Goal: Information Seeking & Learning: Learn about a topic

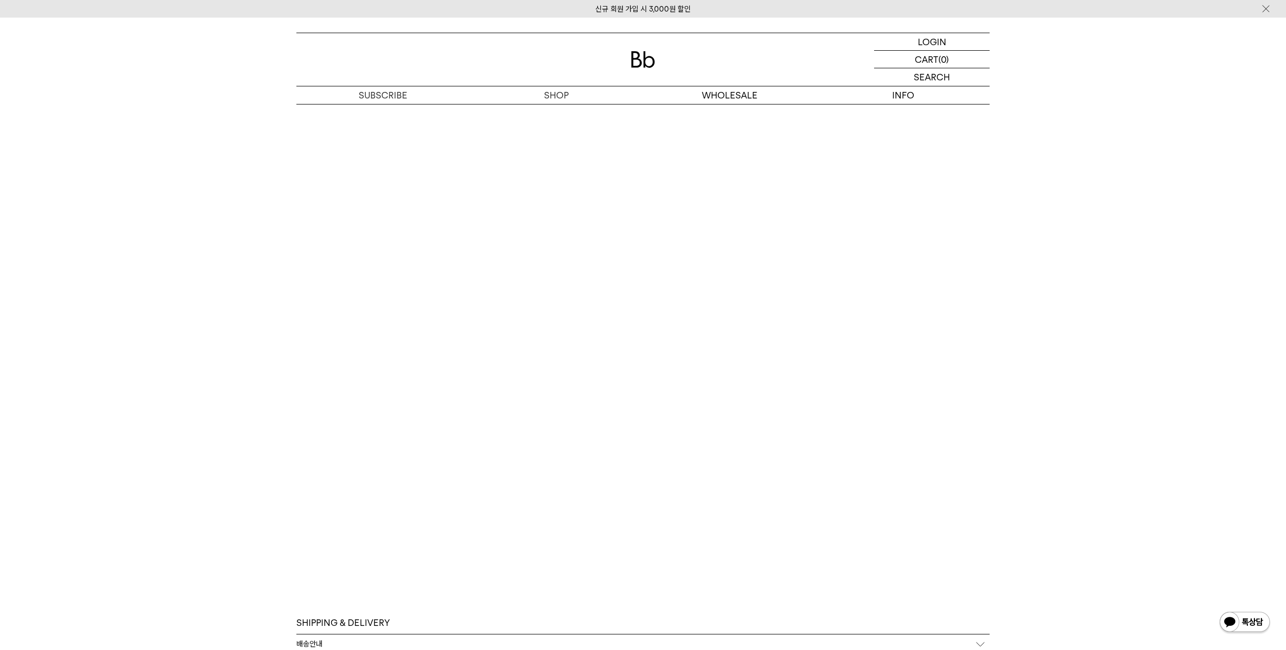
scroll to position [2358, 0]
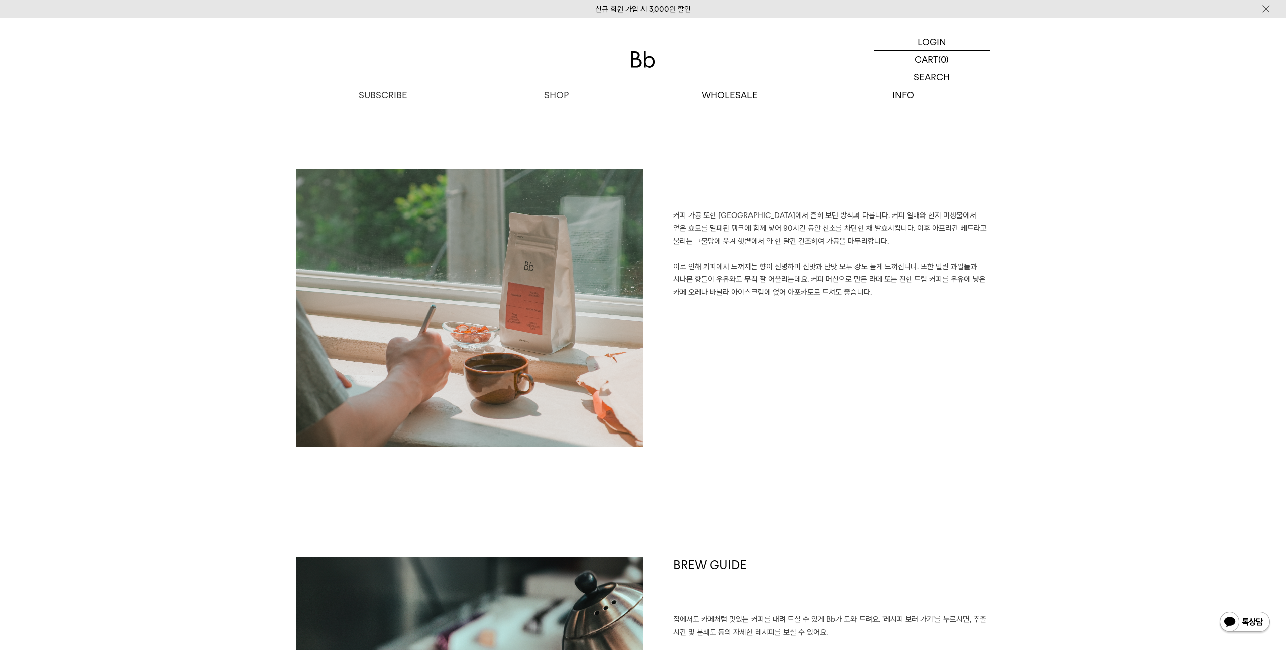
scroll to position [1403, 0]
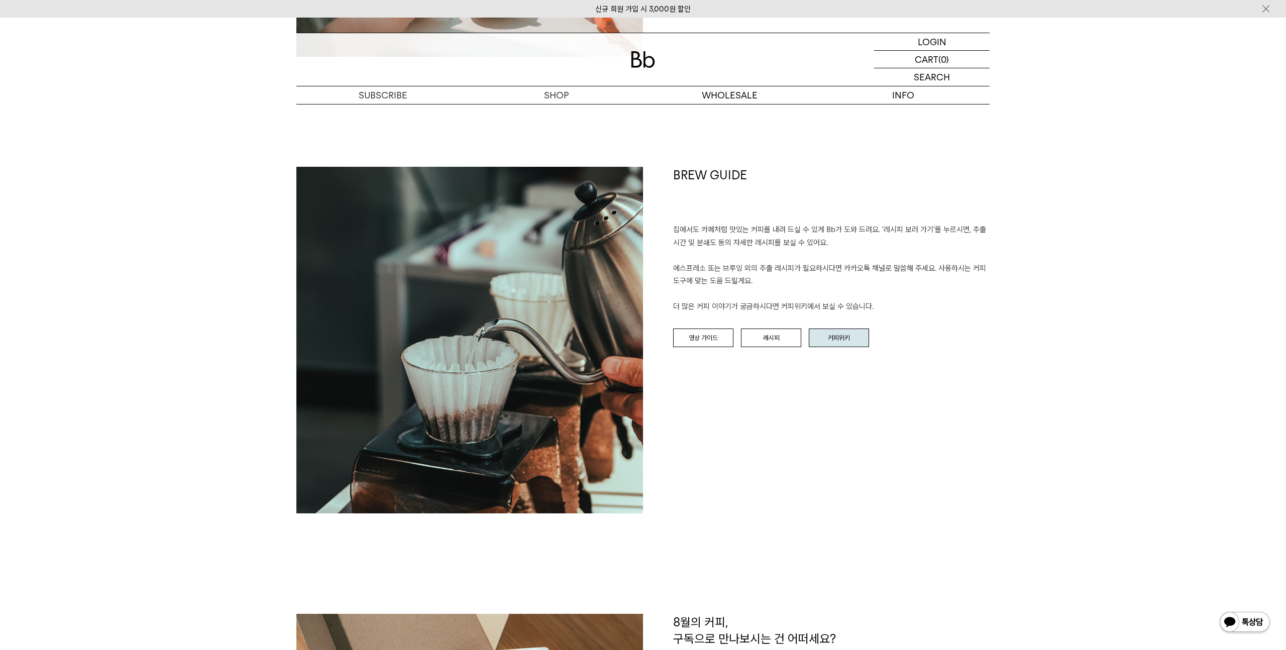
click at [842, 339] on link "커피위키" at bounding box center [839, 337] width 60 height 19
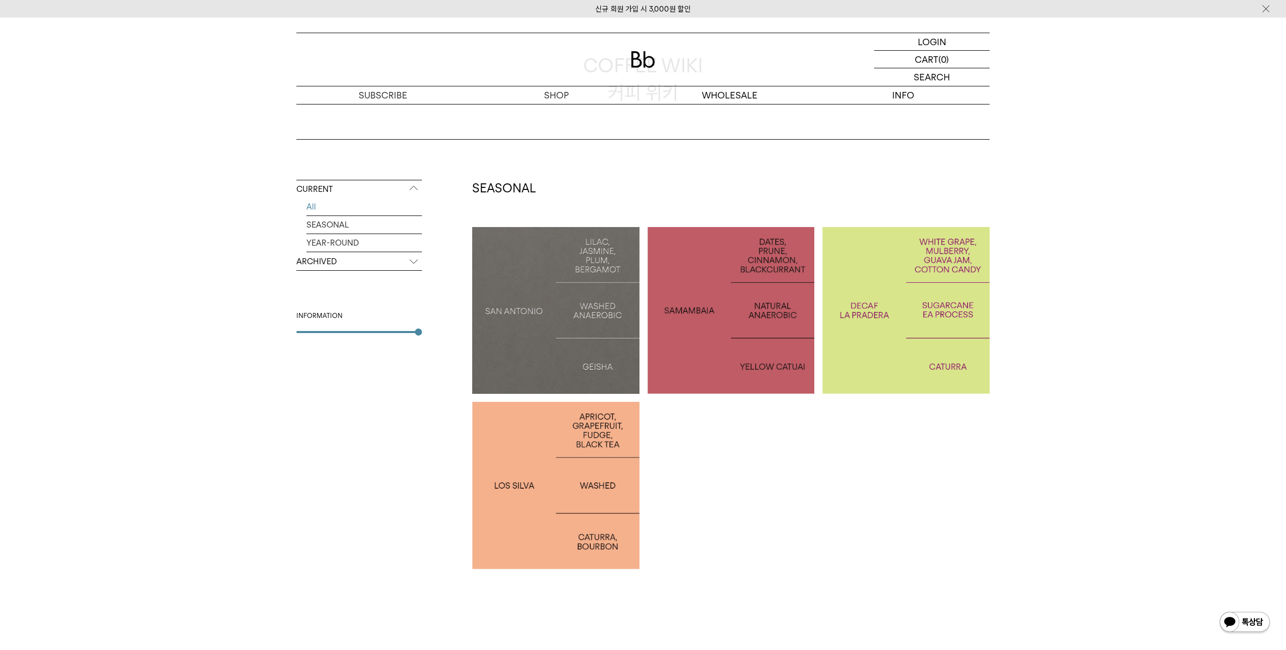
scroll to position [170, 0]
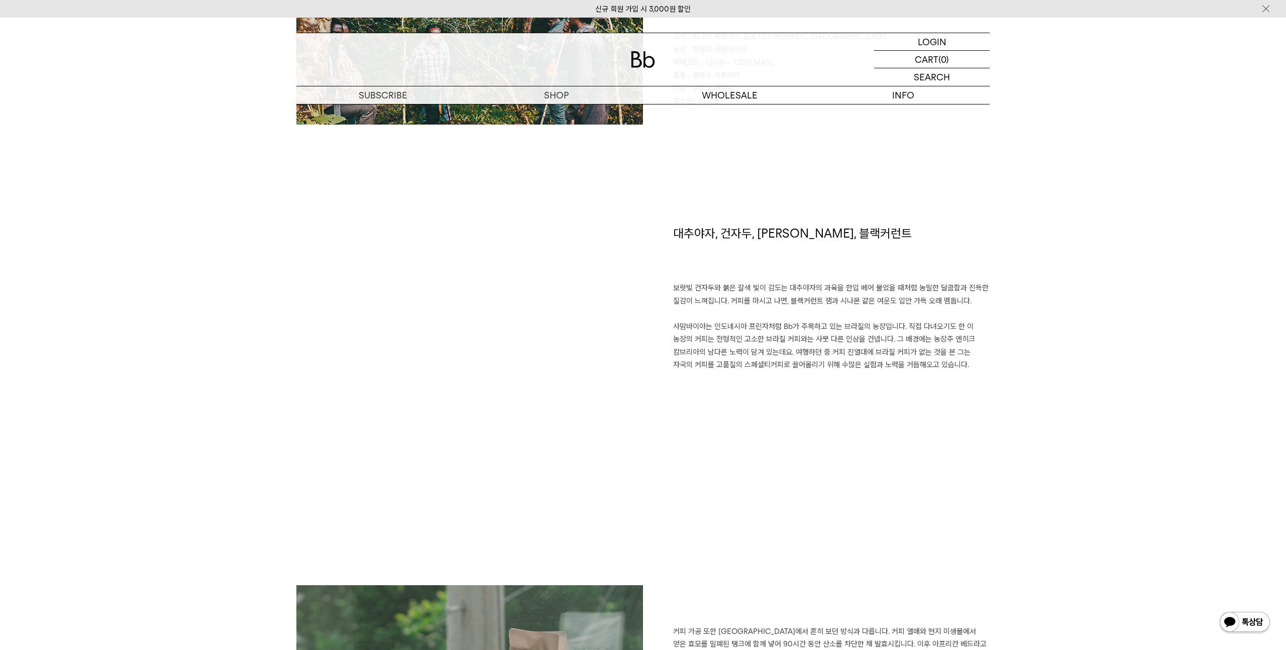
scroll to position [596, 0]
drag, startPoint x: 782, startPoint y: 270, endPoint x: 782, endPoint y: 400, distance: 130.6
click at [782, 400] on div "대추야자, 건자두, 시나몬, 블랙커런트 보랏빛 건자두와 붉은 갈색 빛이 감도는 대추야자의 과육을 한입 베어 물었을 때처럼 농밀한 달콤함과 진득…" at bounding box center [816, 356] width 347 height 260
drag, startPoint x: 806, startPoint y: 394, endPoint x: 809, endPoint y: 289, distance: 105.0
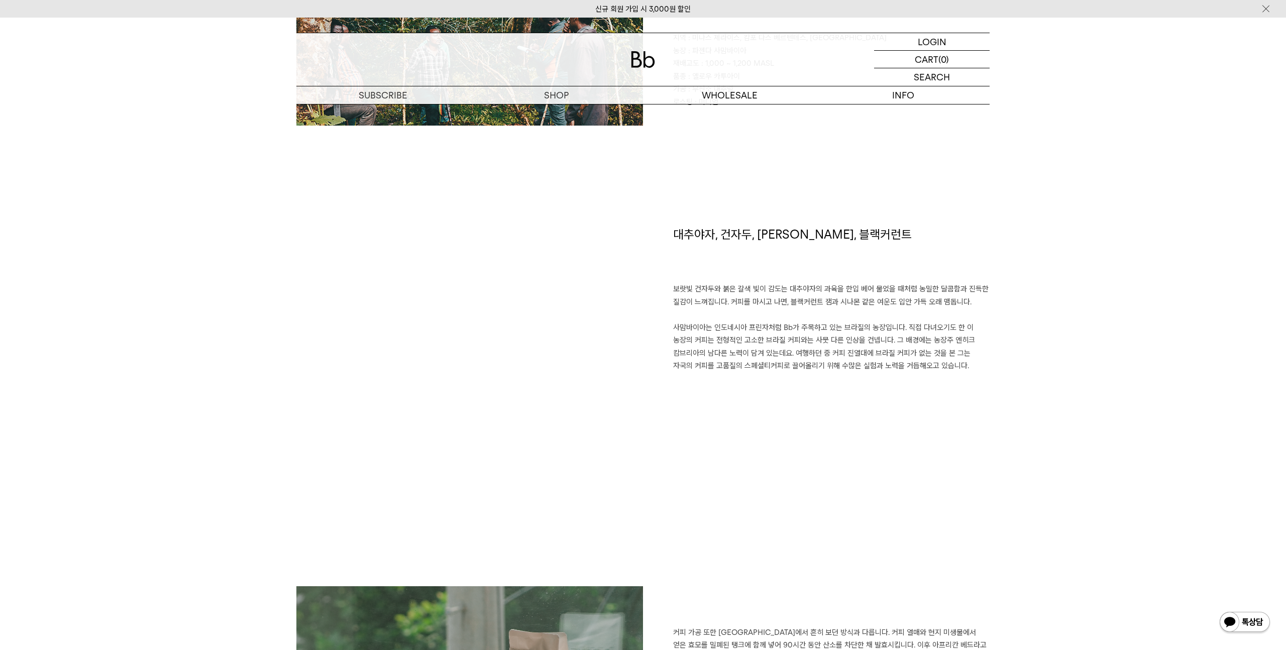
click at [809, 289] on div "대추야자, 건자두, 시나몬, 블랙커런트 보랏빛 건자두와 붉은 갈색 빛이 감도는 대추야자의 과육을 한입 베어 물었을 때처럼 농밀한 달콤함과 진득…" at bounding box center [816, 356] width 347 height 260
click at [809, 289] on p "보랏빛 건자두와 붉은 갈색 빛이 감도는 대추야자의 과육을 한입 베어 물었을 때처럼 농밀한 달콤함과 진득한 질감이 느껴집니다. 커피를 마시고 나…" at bounding box center [831, 328] width 316 height 90
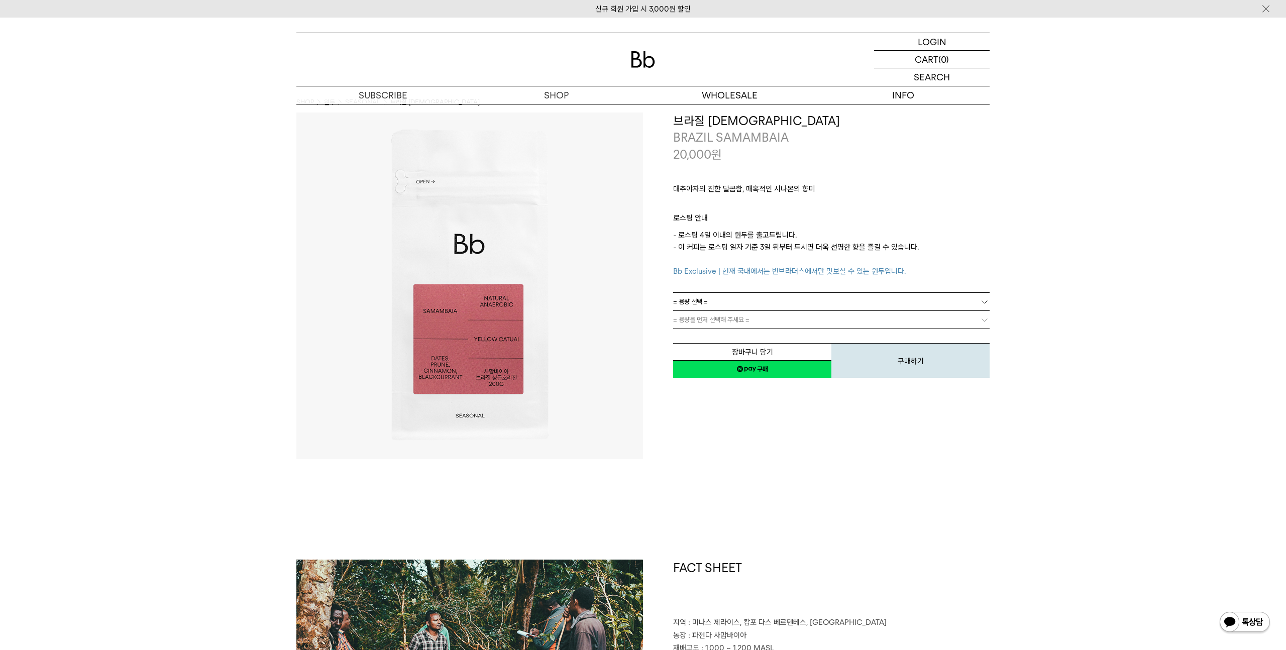
scroll to position [0, 0]
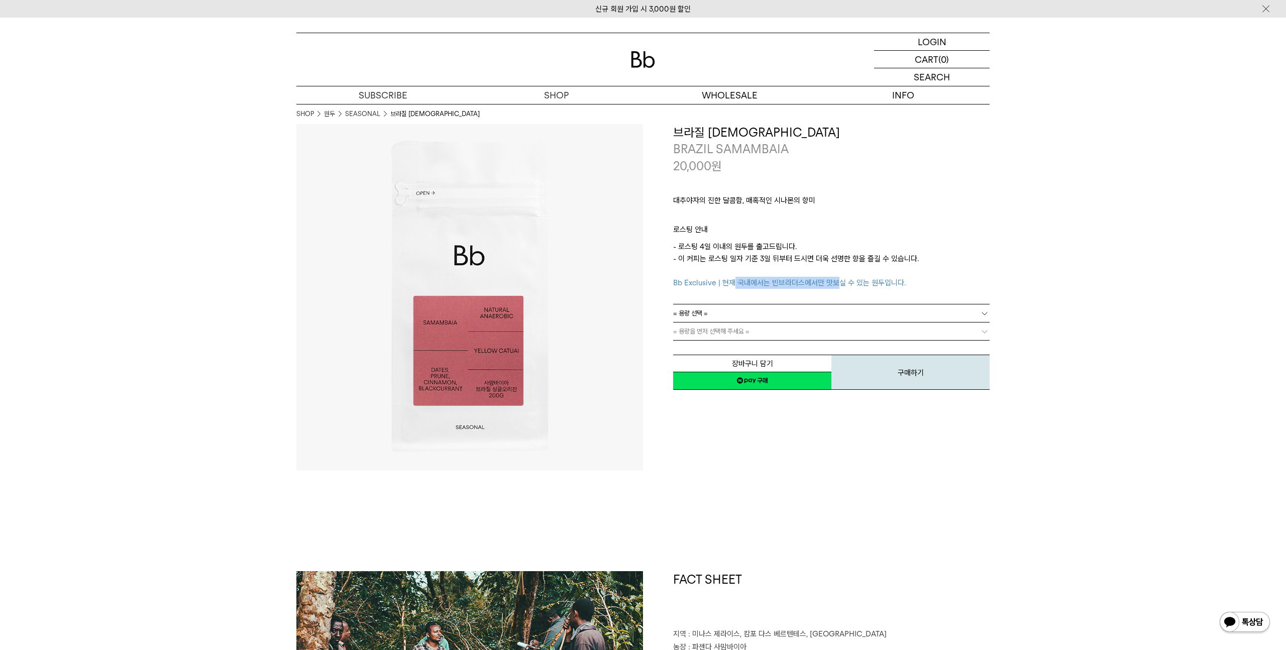
drag, startPoint x: 731, startPoint y: 283, endPoint x: 845, endPoint y: 285, distance: 114.0
click at [845, 285] on span "Bb Exclusive | 현재 국내에서는 빈브라더스에서만 맛보실 수 있는 원두입니다." at bounding box center [789, 282] width 233 height 9
click at [845, 286] on span "Bb Exclusive | 현재 국내에서는 빈브라더스에서만 맛보실 수 있는 원두입니다." at bounding box center [789, 282] width 233 height 9
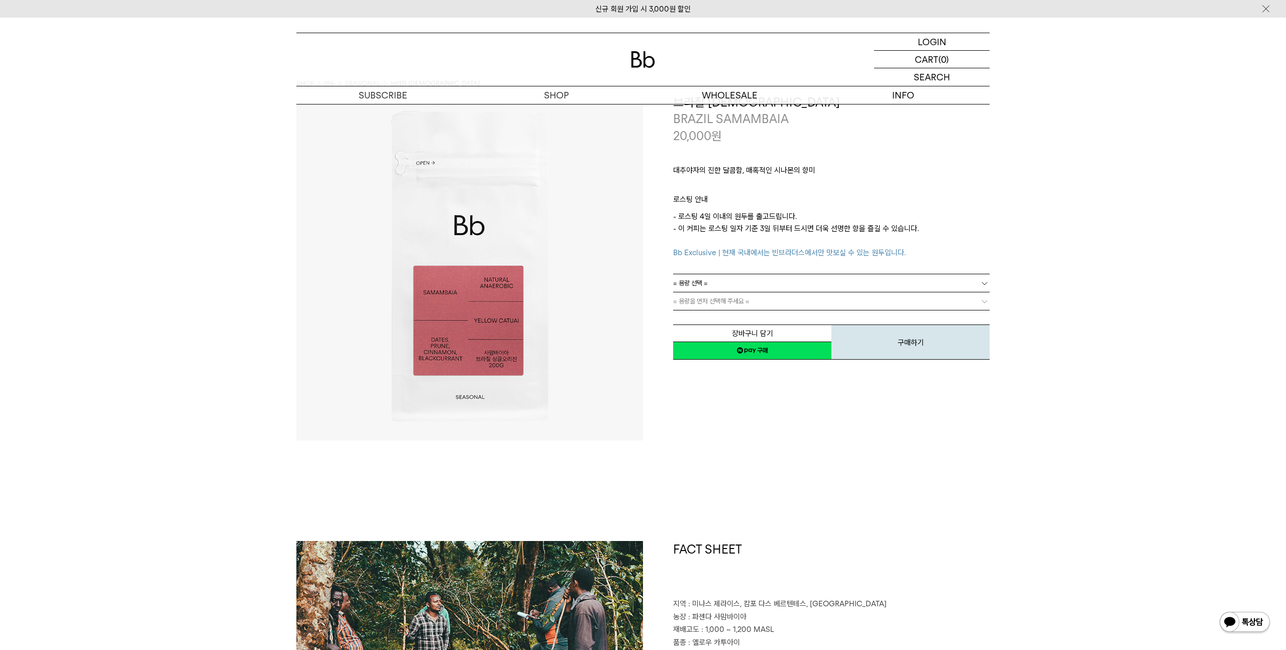
scroll to position [40, 0]
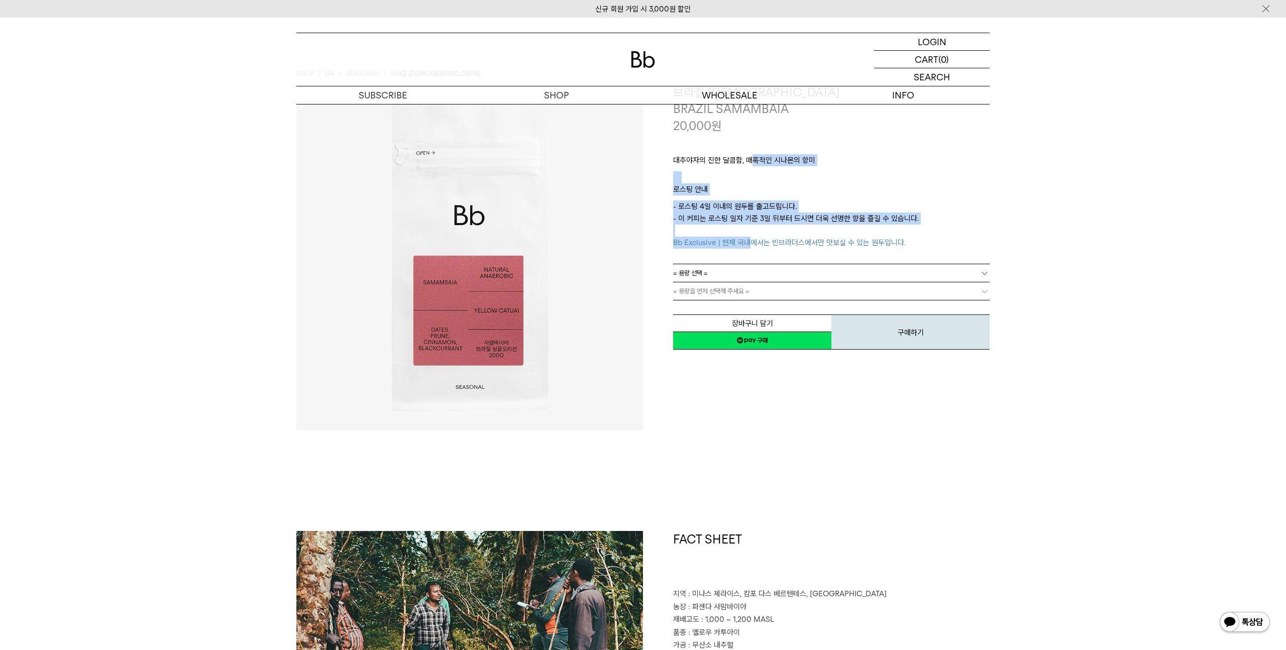
drag, startPoint x: 751, startPoint y: 156, endPoint x: 746, endPoint y: 244, distance: 88.5
click at [747, 244] on div "대추야자의 진한 달콤함, 매혹적인 시나몬의 향미 ㅤ 로스팅 안내 - 로스팅 4일 이내의 원두를 출고드립니다. - 이 커피는 로스팅 일자 기준 …" at bounding box center [831, 199] width 316 height 130
click at [754, 215] on p "- 로스팅 4일 이내의 원두를 출고드립니다. - 이 커피는 로스팅 일자 기준 3일 뒤부터 드시면 더욱 선명한 향을 즐길 수 있습니다. Bb E…" at bounding box center [831, 224] width 316 height 48
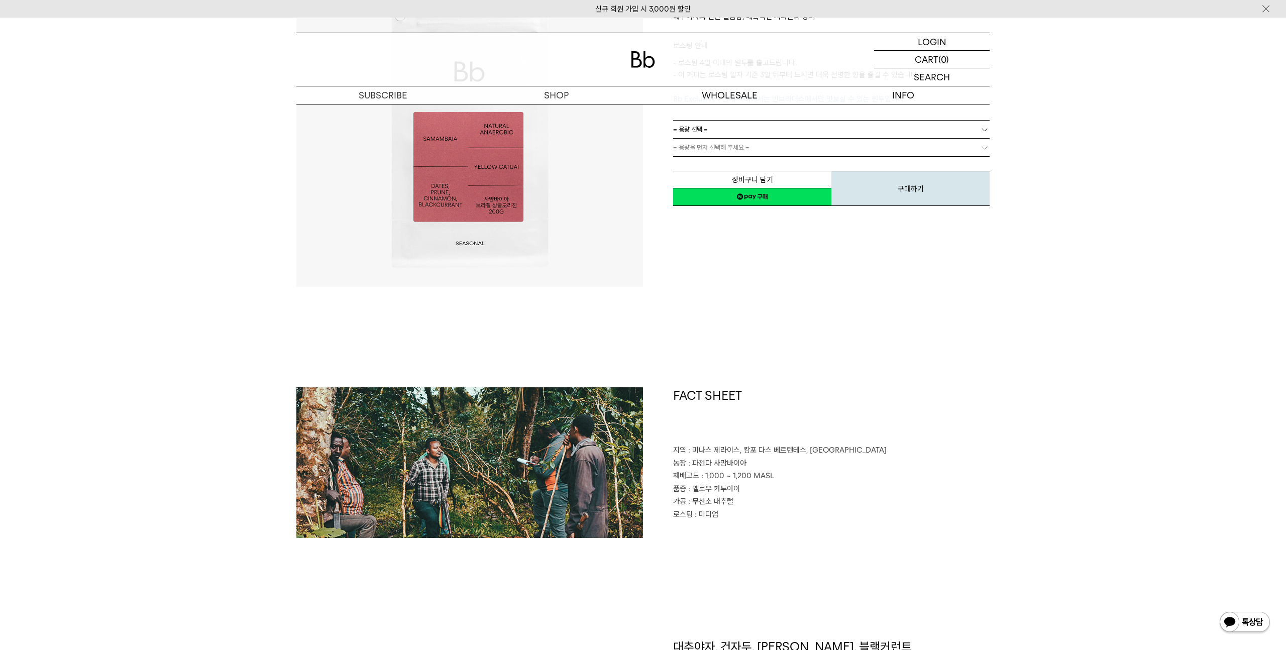
scroll to position [448, 0]
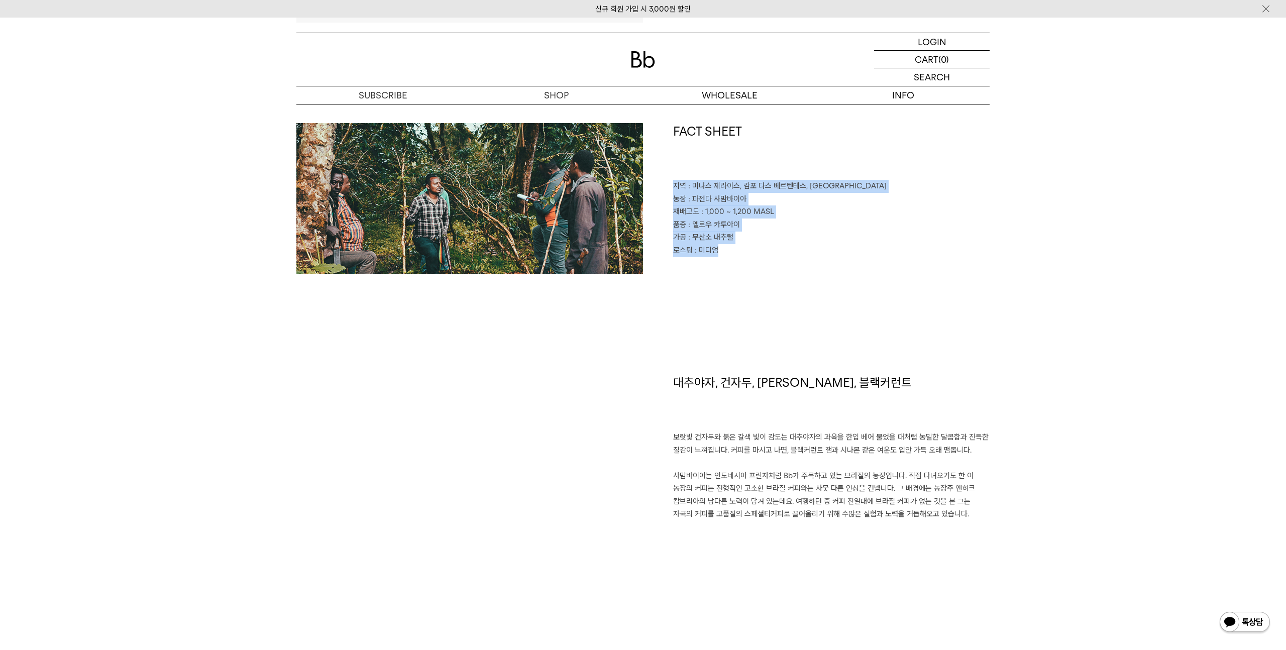
drag, startPoint x: 780, startPoint y: 168, endPoint x: 774, endPoint y: 279, distance: 111.2
click at [771, 283] on div "FACT SHEET 지역 : 미나스 제라이스, 캄포 다스 베르텐테스, 산토 안토니우 두 암파루 농장 : 파젠다 사맘바이아 재배고도 : 1,00…" at bounding box center [642, 248] width 693 height 251
click at [774, 279] on div "FACT SHEET 지역 : 미나스 제라이스, 캄포 다스 베르텐테스, 산토 안토니우 두 암파루 농장 : 파젠다 사맘바이아 재배고도 : 1,00…" at bounding box center [642, 248] width 693 height 251
drag, startPoint x: 742, startPoint y: 268, endPoint x: 749, endPoint y: 144, distance: 124.3
click at [749, 144] on div "FACT SHEET 지역 : 미나스 제라이스, 캄포 다스 베르텐테스, 산토 안토니우 두 암파루 농장 : 파젠다 사맘바이아 재배고도 : 1,00…" at bounding box center [816, 198] width 347 height 151
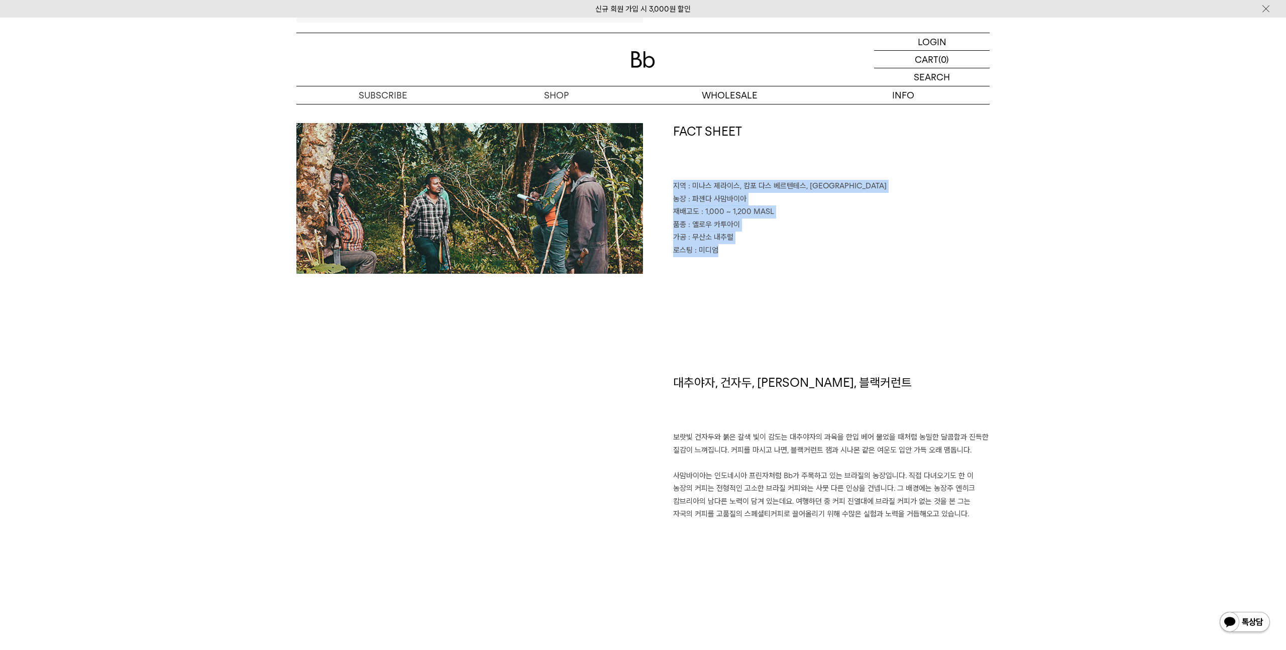
click at [719, 151] on h1 "FACT SHEET" at bounding box center [831, 151] width 316 height 57
drag, startPoint x: 721, startPoint y: 144, endPoint x: 722, endPoint y: 310, distance: 166.3
click at [722, 310] on div "FACT SHEET 지역 : 미나스 제라이스, 캄포 다스 베르텐테스, 산토 안토니우 두 암파루 농장 : 파젠다 사맘바이아 재배고도 : 1,00…" at bounding box center [642, 248] width 693 height 251
click at [743, 228] on p "품종 : 옐로우 카투아이" at bounding box center [831, 224] width 316 height 13
drag, startPoint x: 743, startPoint y: 283, endPoint x: 750, endPoint y: 161, distance: 122.7
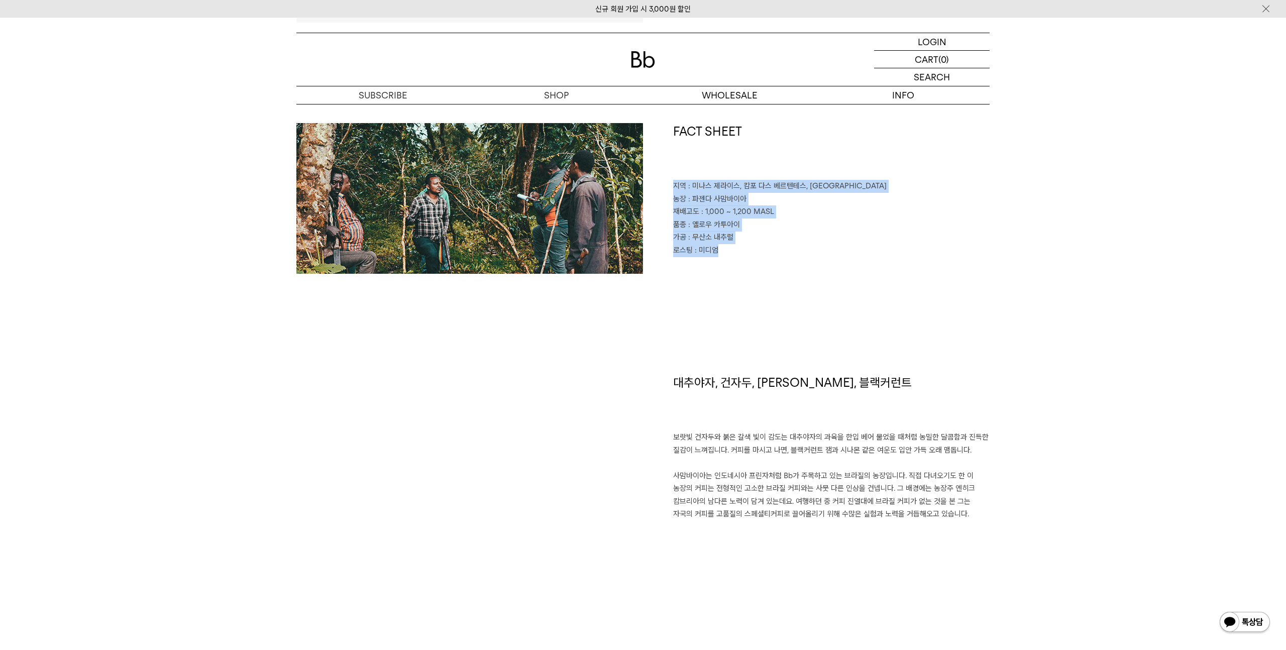
click at [750, 161] on div "FACT SHEET 지역 : 미나스 제라이스, 캄포 다스 베르텐테스, 산토 안토니우 두 암파루 농장 : 파젠다 사맘바이아 재배고도 : 1,00…" at bounding box center [642, 248] width 693 height 251
click at [717, 166] on h1 "FACT SHEET" at bounding box center [831, 151] width 316 height 57
drag, startPoint x: 717, startPoint y: 159, endPoint x: 717, endPoint y: 276, distance: 117.0
click at [717, 276] on div "FACT SHEET 지역 : 미나스 제라이스, 캄포 다스 베르텐테스, 산토 안토니우 두 암파루 농장 : 파젠다 사맘바이아 재배고도 : 1,00…" at bounding box center [642, 248] width 693 height 251
click at [748, 220] on p "품종 : 옐로우 카투아이" at bounding box center [831, 224] width 316 height 13
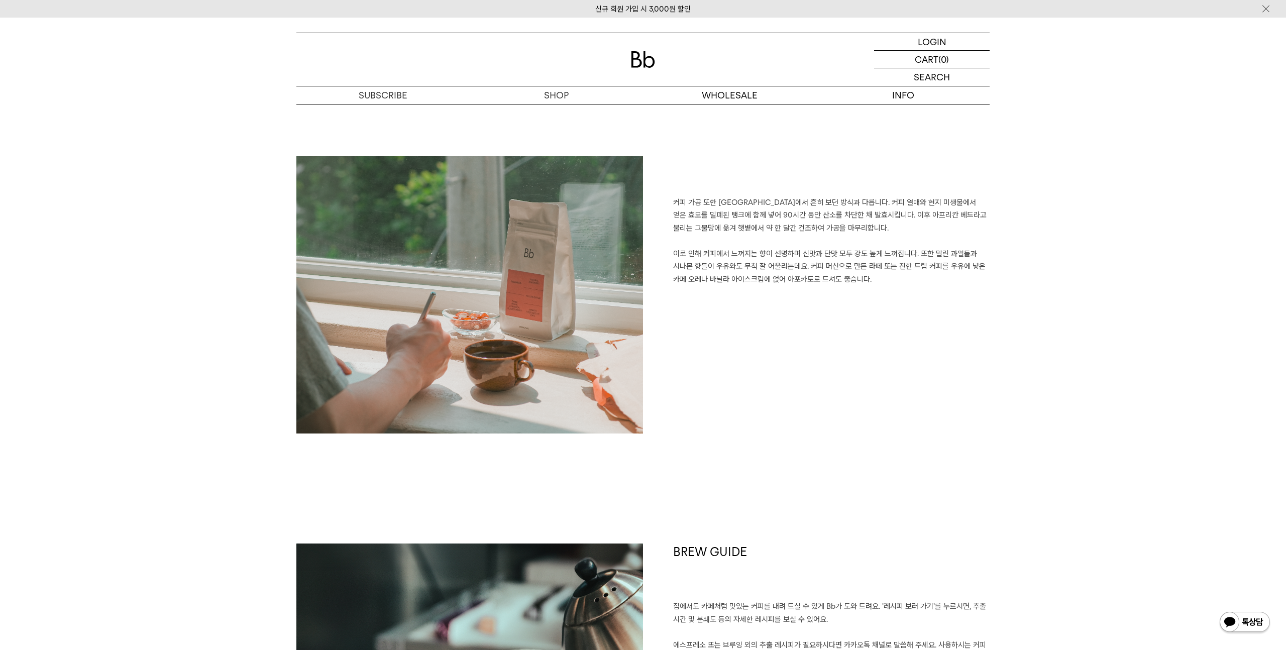
scroll to position [1006, 0]
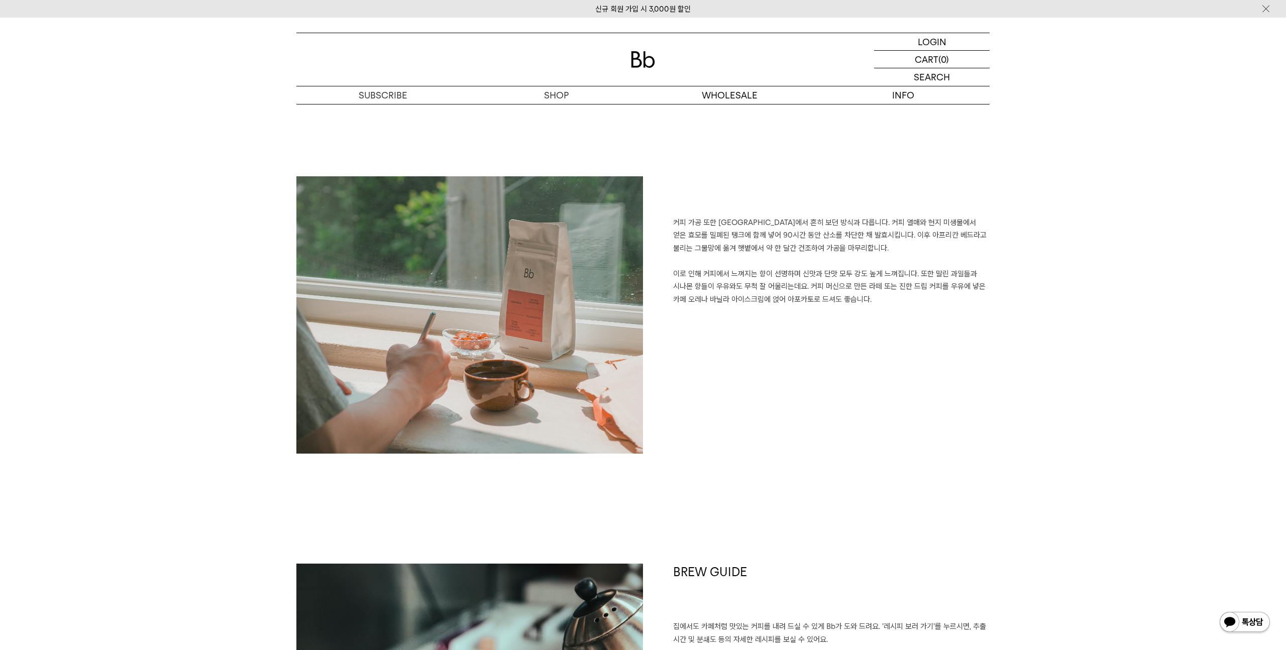
drag, startPoint x: 805, startPoint y: 187, endPoint x: 805, endPoint y: 350, distance: 163.2
click at [805, 350] on div "커피 가공 또한 브라질에서 흔히 보던 방식과 다릅니다. 커피 열매와 현지 미생물에서 얻은 효모를 밀폐된 탱크에 함께 넣어 90시간 동안 산소를…" at bounding box center [816, 319] width 347 height 287
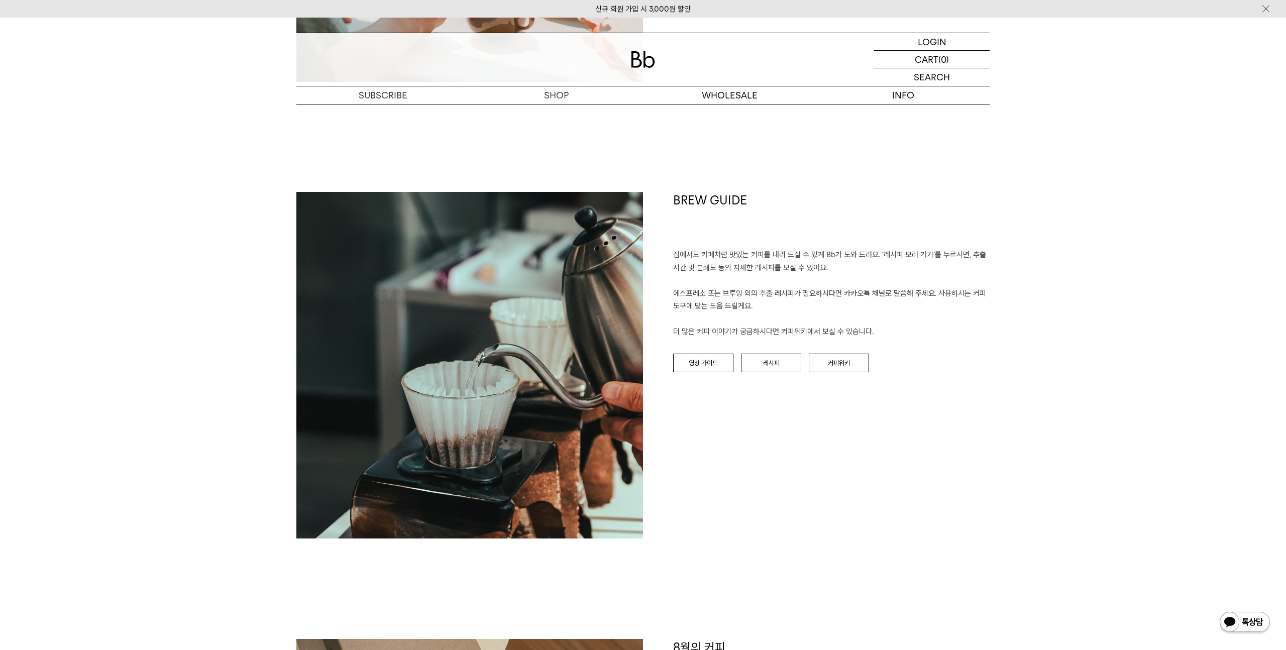
scroll to position [1397, 0]
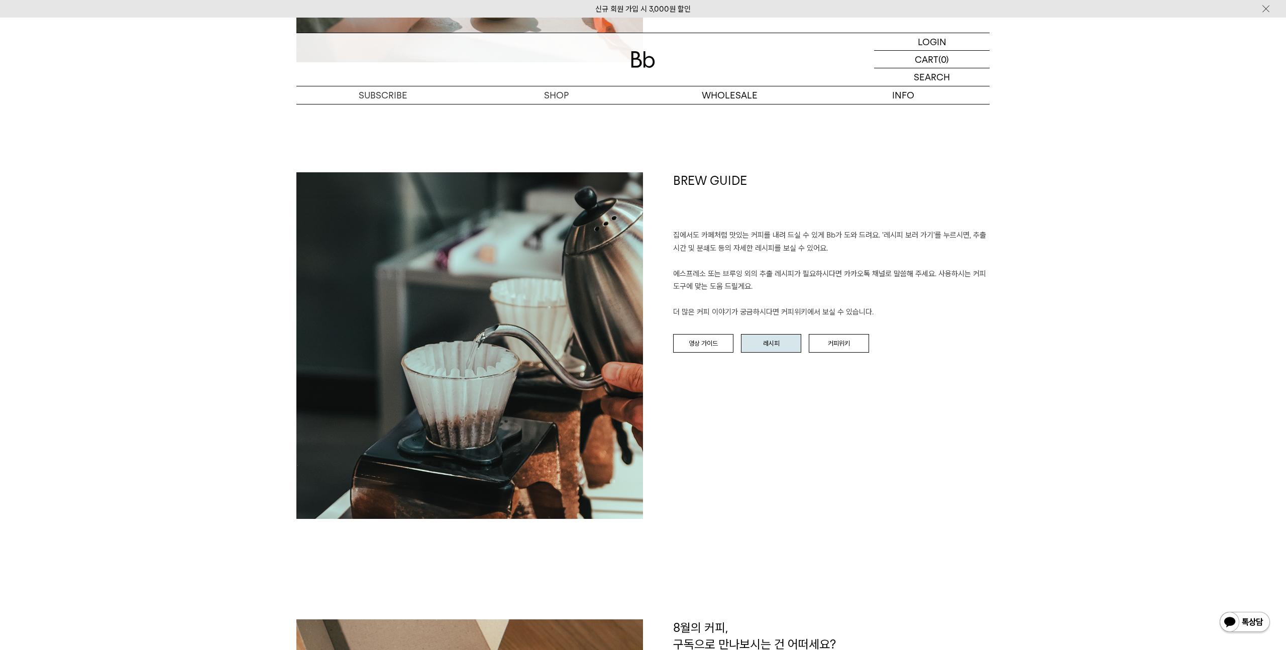
click at [764, 345] on link "레시피" at bounding box center [771, 343] width 60 height 19
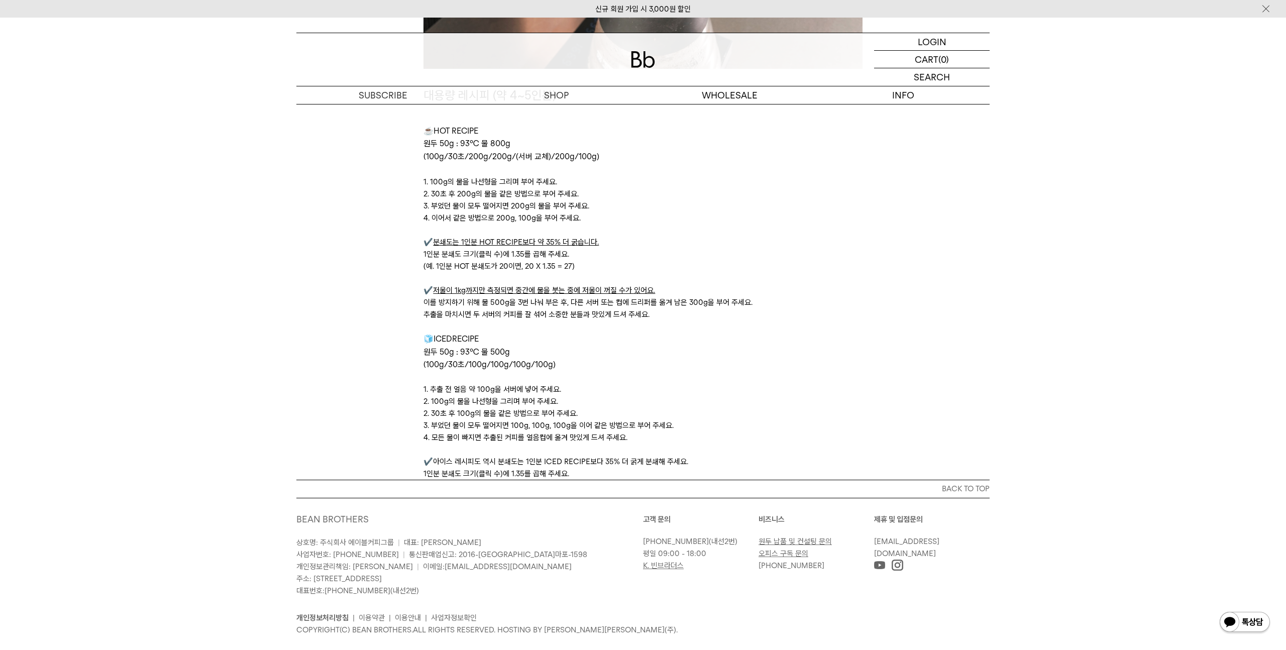
scroll to position [3172, 0]
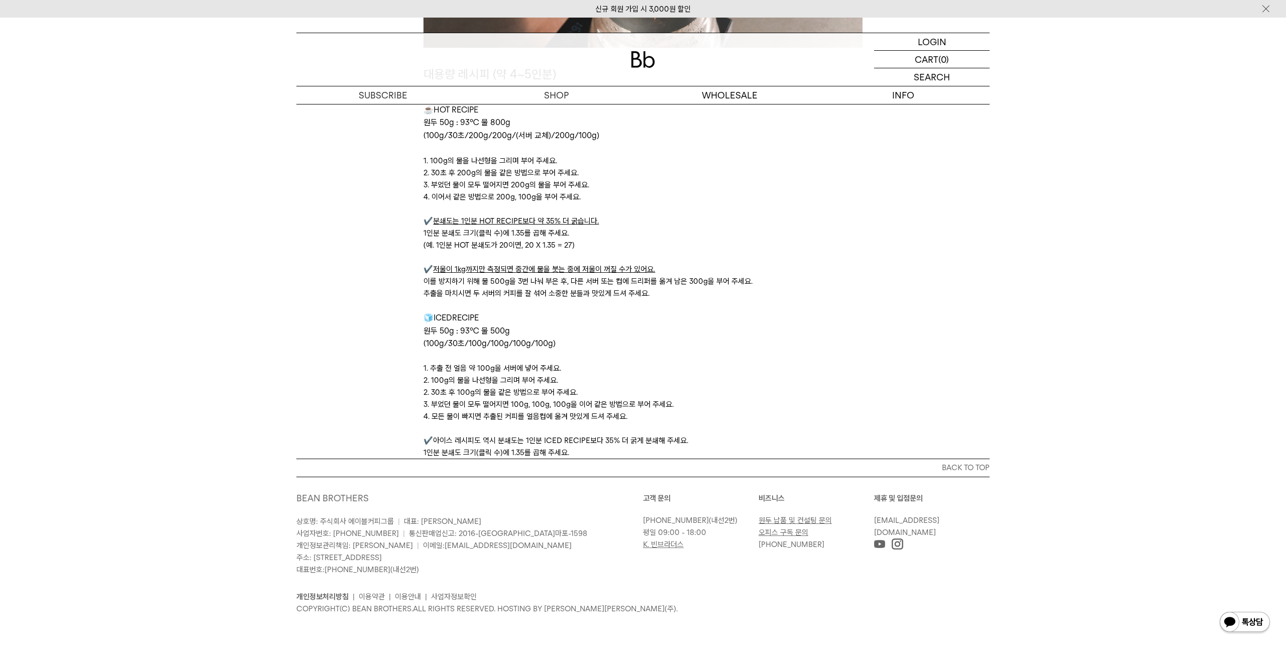
click at [702, 294] on p "추출을 마치시면 두 서버의 커피를 잘 섞어 소중한 분들과 맛있게 드셔 주세요." at bounding box center [642, 293] width 438 height 12
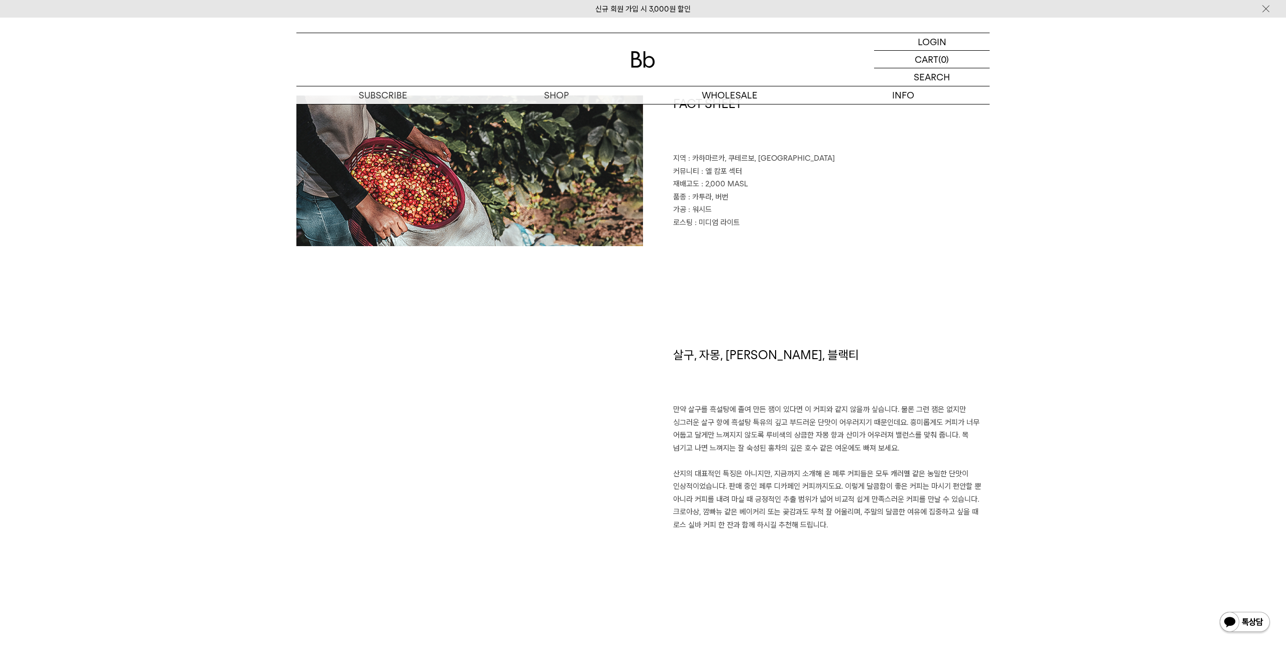
scroll to position [564, 0]
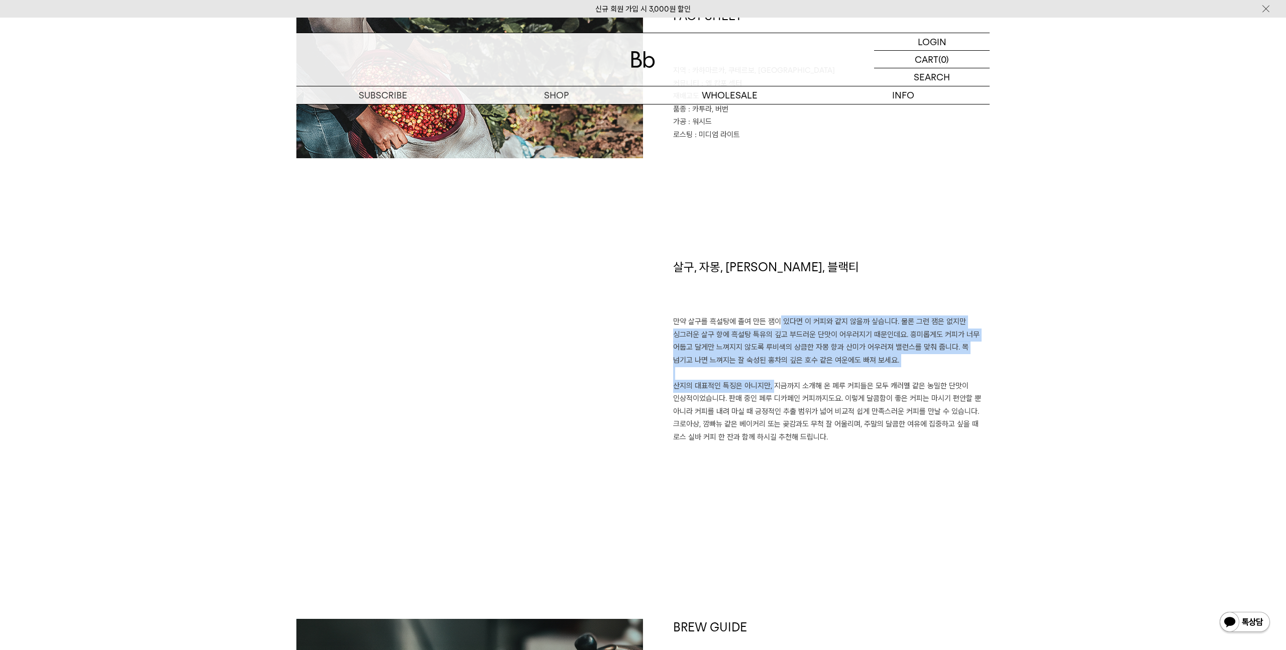
drag, startPoint x: 767, startPoint y: 382, endPoint x: 765, endPoint y: 320, distance: 62.3
click at [766, 321] on p "만약 살구를 흑설탕에 졸여 만든 잼이 있다면 이 커피와 같지 않을까 싶습니다. 물론 그런 잼은 없지만 싱그러운 살구 향에 흑설탕 특유의 깊고 …" at bounding box center [831, 379] width 316 height 128
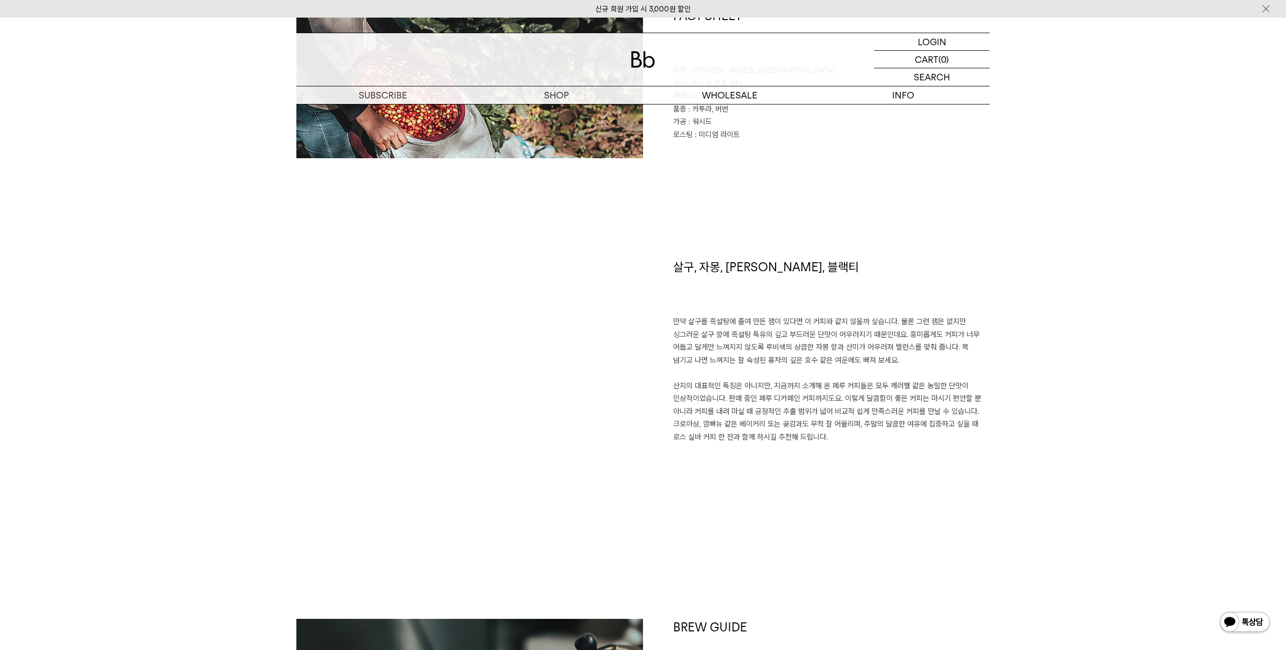
click at [765, 320] on p "만약 살구를 흑설탕에 졸여 만든 잼이 있다면 이 커피와 같지 않을까 싶습니다. 물론 그런 잼은 없지만 싱그러운 살구 향에 흑설탕 특유의 깊고 …" at bounding box center [831, 379] width 316 height 128
drag, startPoint x: 765, startPoint y: 303, endPoint x: 780, endPoint y: 462, distance: 159.4
click at [780, 462] on div "살구, 자몽, 버터 캔디, 블랙티 만약 살구를 흑설탕에 졸여 만든 잼이 있다면 이 커피와 같지 않을까 싶습니다. 물론 그런 잼은 없지만 싱그러…" at bounding box center [816, 389] width 347 height 260
drag, startPoint x: 829, startPoint y: 436, endPoint x: 805, endPoint y: 303, distance: 135.7
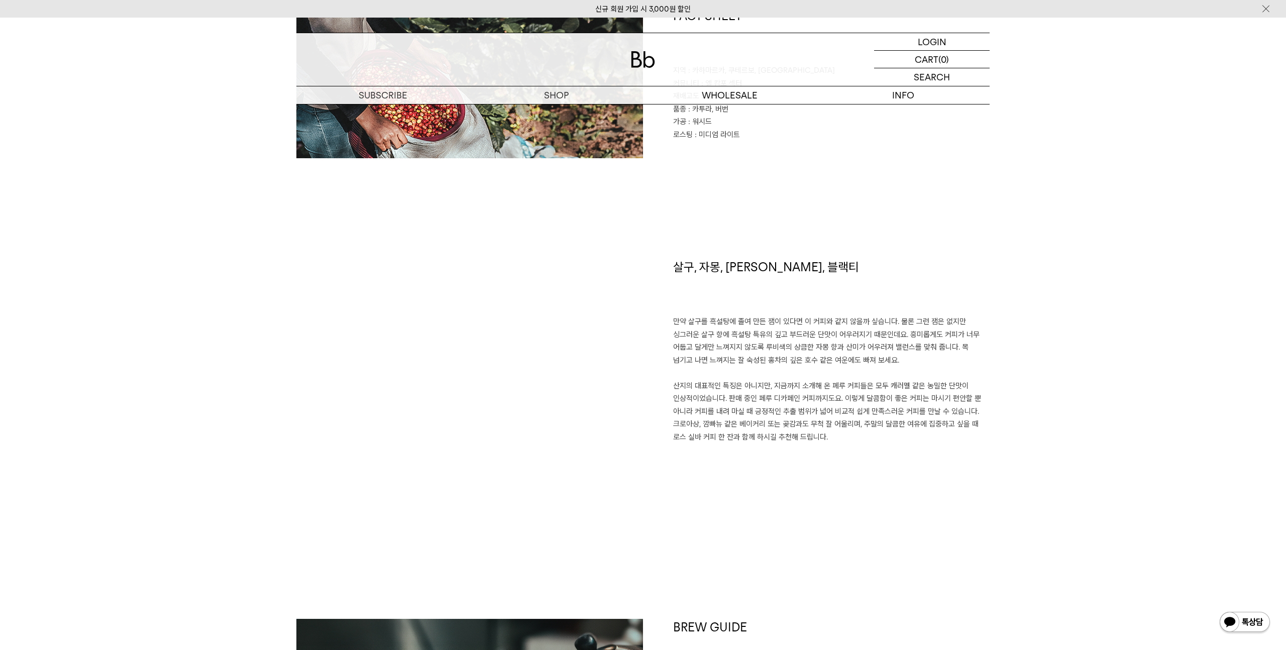
click at [805, 304] on div "살구, 자몽, 버터 캔디, 블랙티 만약 살구를 흑설탕에 졸여 만든 잼이 있다면 이 커피와 같지 않을까 싶습니다. 물론 그런 잼은 없지만 싱그러…" at bounding box center [816, 389] width 347 height 260
click at [805, 303] on h1 "살구, 자몽, 버터 캔디, 블랙티" at bounding box center [831, 287] width 316 height 57
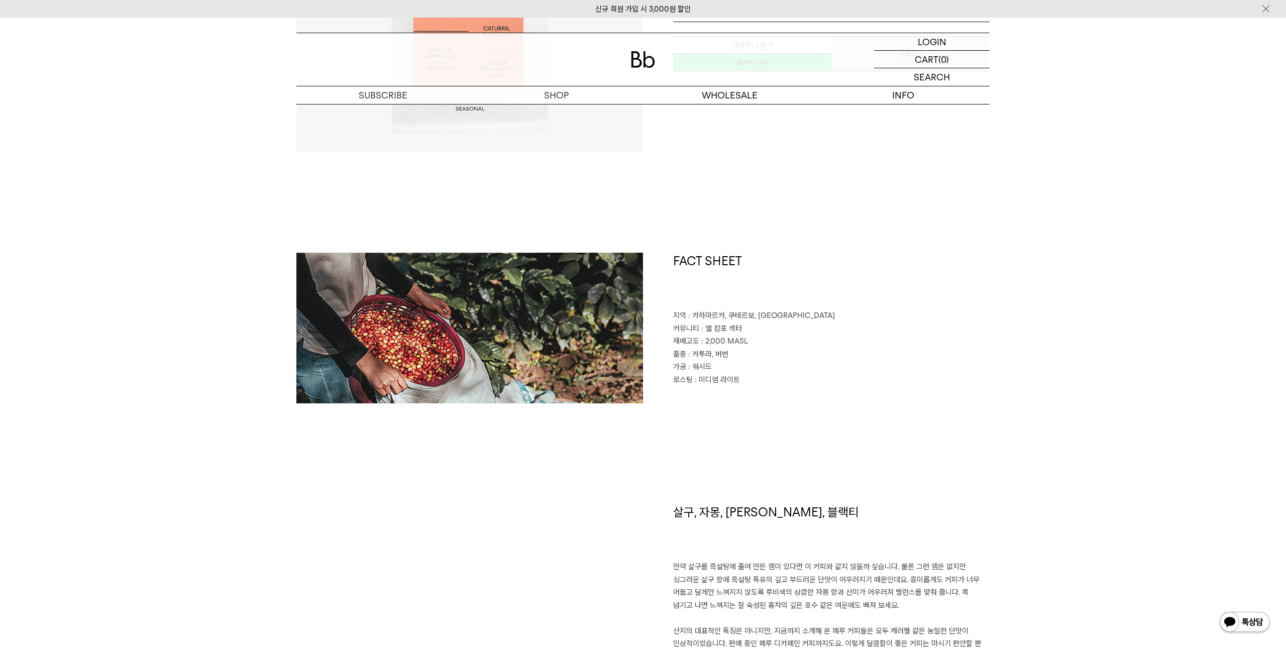
scroll to position [319, 0]
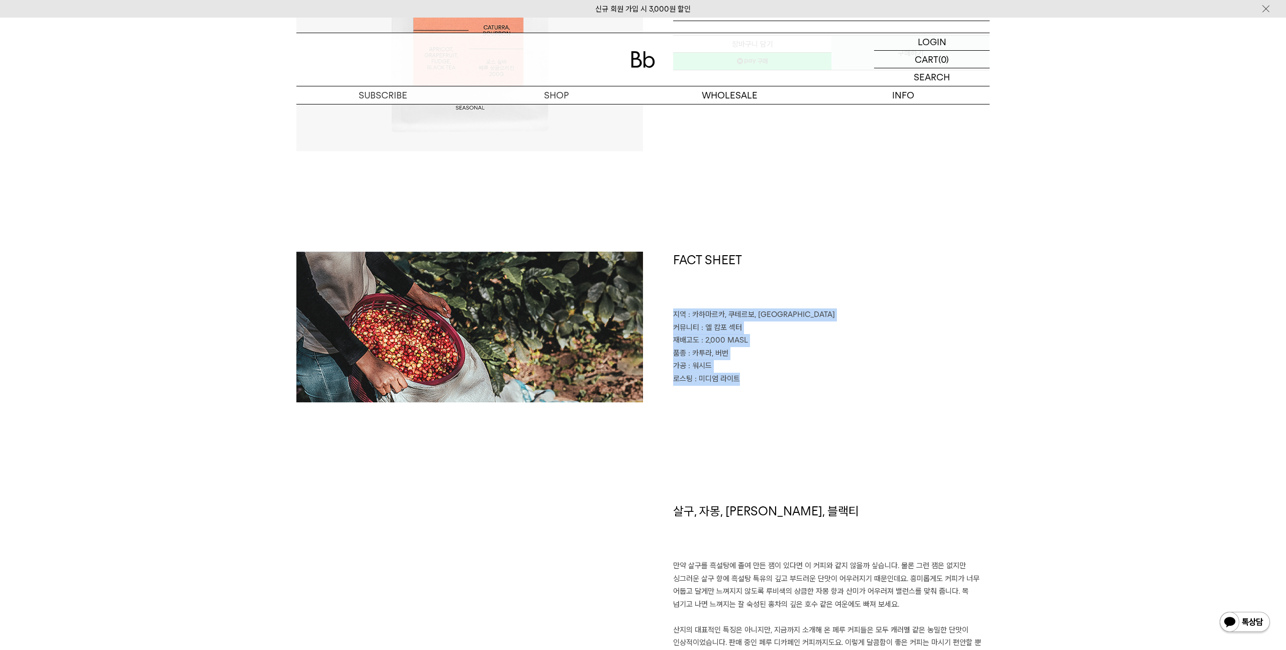
drag, startPoint x: 757, startPoint y: 298, endPoint x: 757, endPoint y: 454, distance: 155.7
click at [757, 454] on div "FACT SHEET 지역 : 카하마르카, 쿠테르보, 칼레유크 커뮤니티 : 엘 캄포 섹터 재배고도 : 2,000 MASL 품종 : 카투라, 버번…" at bounding box center [642, 377] width 693 height 251
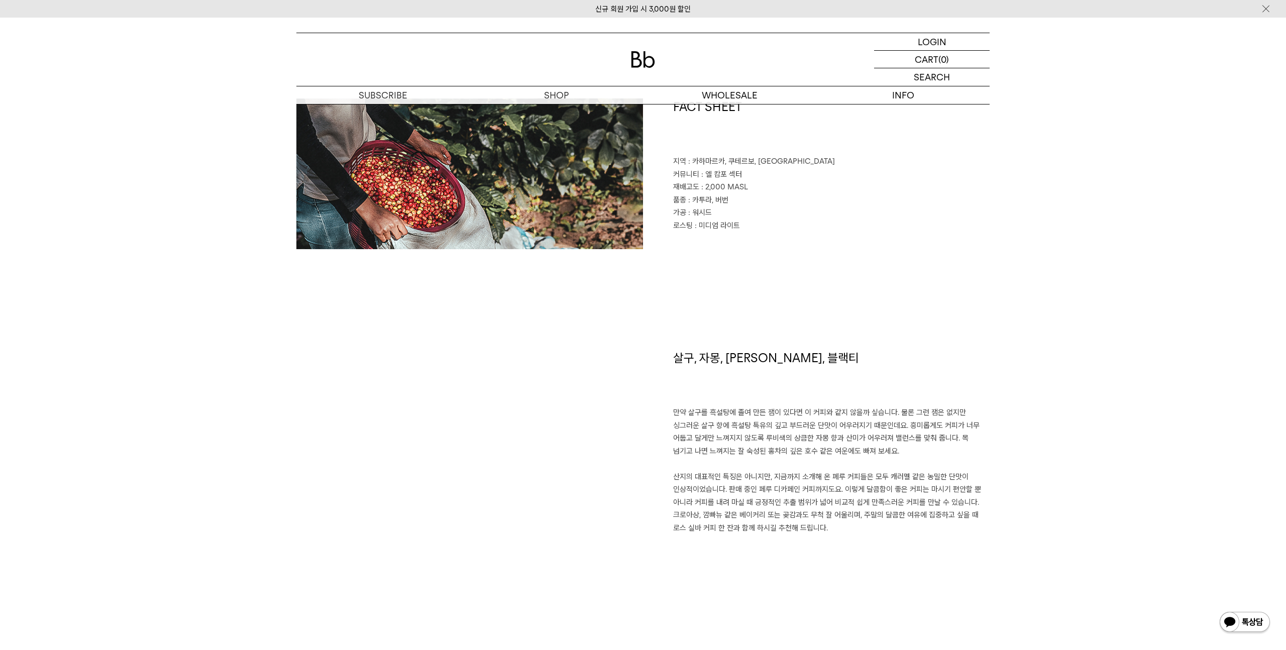
scroll to position [705, 0]
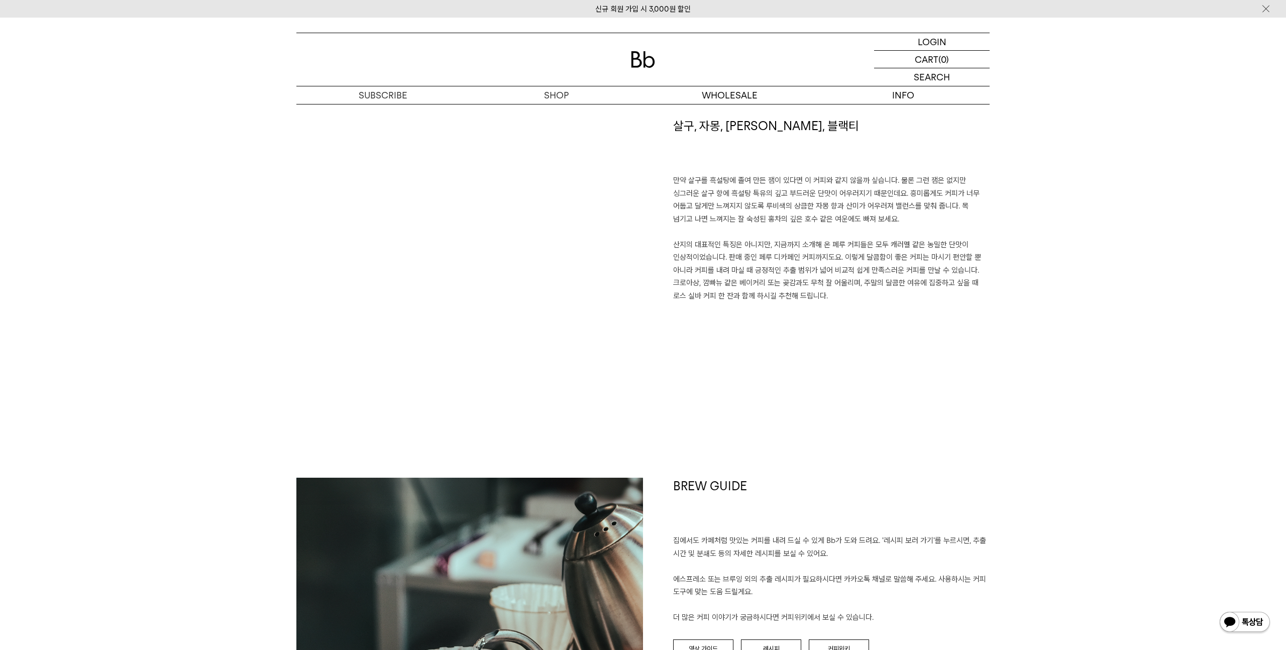
drag, startPoint x: 803, startPoint y: 141, endPoint x: 804, endPoint y: 377, distance: 235.6
click at [804, 377] on div "살구, 자몽, 버터 캔디, 블랙티 만약 살구를 흑설탕에 졸여 만든 잼이 있다면 이 커피와 같지 않을까 싶습니다. 물론 그런 잼은 없지만 싱그러…" at bounding box center [816, 248] width 347 height 260
click at [805, 376] on div "살구, 자몽, 버터 캔디, 블랙티 만약 살구를 흑설탕에 졸여 만든 잼이 있다면 이 커피와 같지 않을까 싶습니다. 물론 그런 잼은 없지만 싱그러…" at bounding box center [816, 248] width 347 height 260
drag, startPoint x: 805, startPoint y: 368, endPoint x: 810, endPoint y: 164, distance: 204.5
click at [810, 164] on div "살구, 자몽, 버터 캔디, 블랙티 만약 살구를 흑설탕에 졸여 만든 잼이 있다면 이 커피와 같지 않을까 싶습니다. 물론 그런 잼은 없지만 싱그러…" at bounding box center [816, 248] width 347 height 260
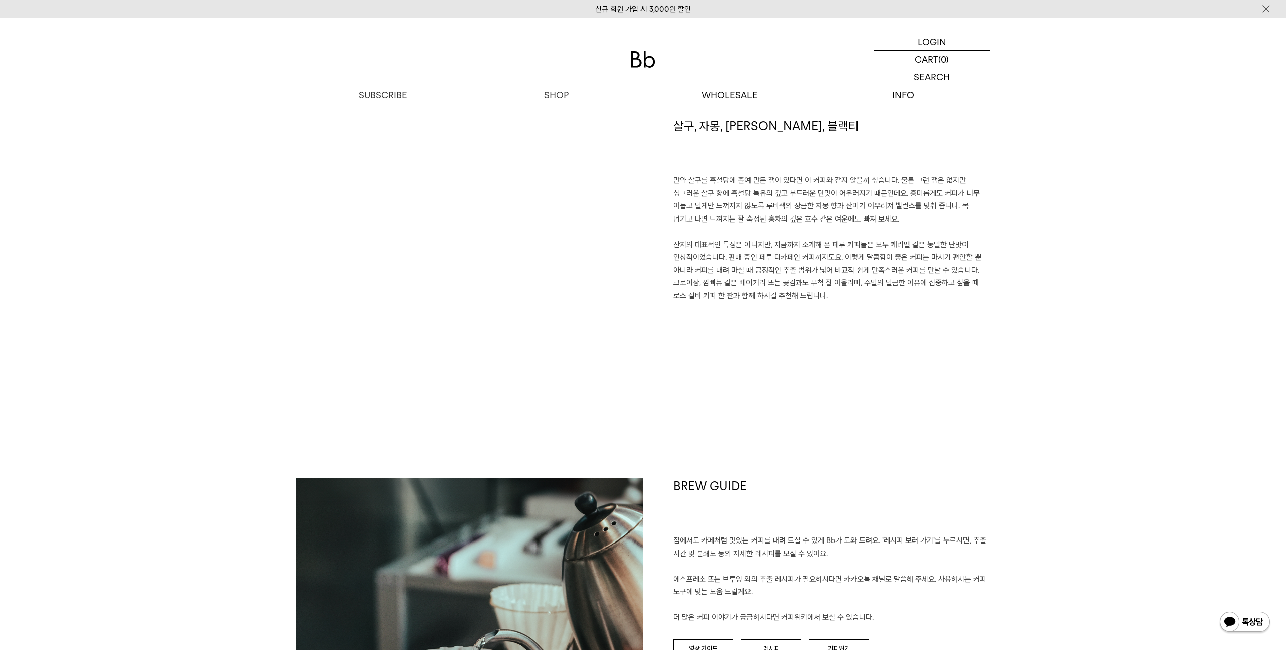
click at [810, 164] on h1 "살구, 자몽, 버터 캔디, 블랙티" at bounding box center [831, 146] width 316 height 57
drag, startPoint x: 810, startPoint y: 164, endPoint x: 814, endPoint y: 337, distance: 173.3
click at [813, 338] on div "살구, 자몽, 버터 캔디, 블랙티 만약 살구를 흑설탕에 졸여 만든 잼이 있다면 이 커피와 같지 않을까 싶습니다. 물론 그런 잼은 없지만 싱그러…" at bounding box center [816, 248] width 347 height 260
click at [820, 256] on p "만약 살구를 흑설탕에 졸여 만든 잼이 있다면 이 커피와 같지 않을까 싶습니다. 물론 그런 잼은 없지만 싱그러운 살구 향에 흑설탕 특유의 깊고 …" at bounding box center [831, 238] width 316 height 128
drag, startPoint x: 821, startPoint y: 332, endPoint x: 821, endPoint y: 112, distance: 220.0
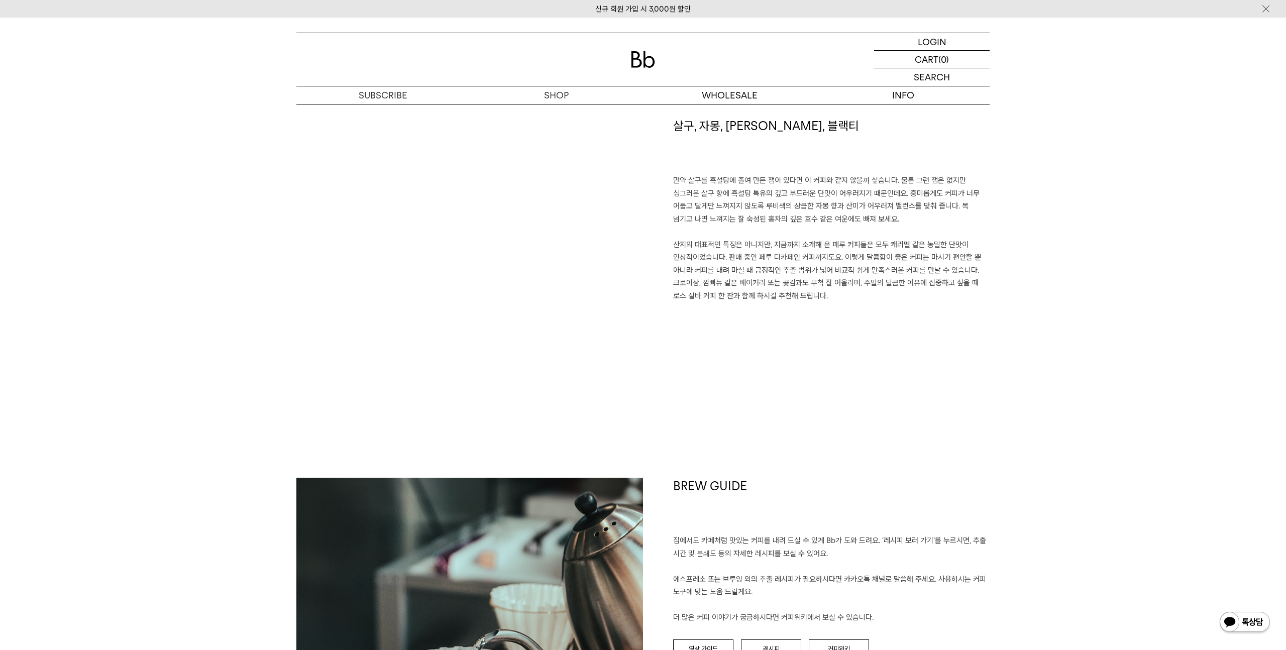
click at [821, 112] on div "FACT SHEET 지역 : 카하마르카, 쿠테르보, 칼레유크 커뮤니티 : 엘 캄포 섹터 재배고도 : 2,000 MASL 품종 : 카투라, 버번…" at bounding box center [642, 565] width 693 height 1399
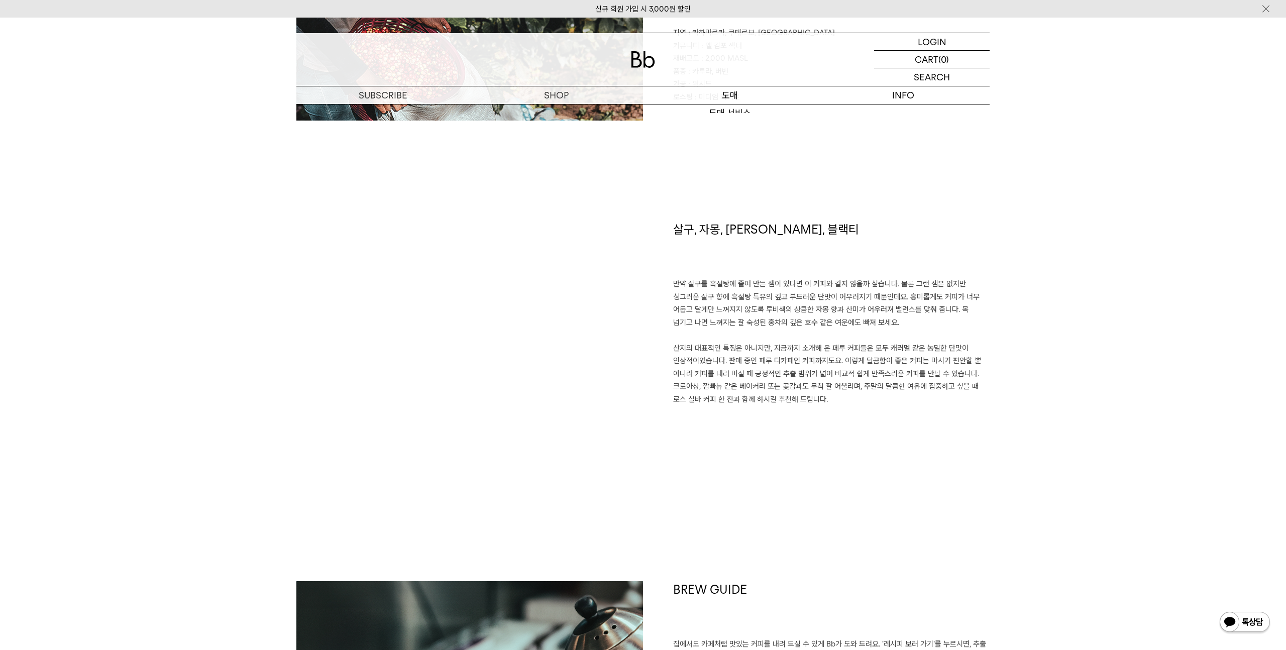
click at [746, 95] on p "도매" at bounding box center [729, 95] width 173 height 18
click at [888, 291] on p "만약 살구를 흑설탕에 졸여 만든 잼이 있다면 이 커피와 같지 않을까 싶습니다. 물론 그런 잼은 없지만 싱그러운 살구 향에 흑설탕 특유의 깊고 …" at bounding box center [831, 342] width 316 height 128
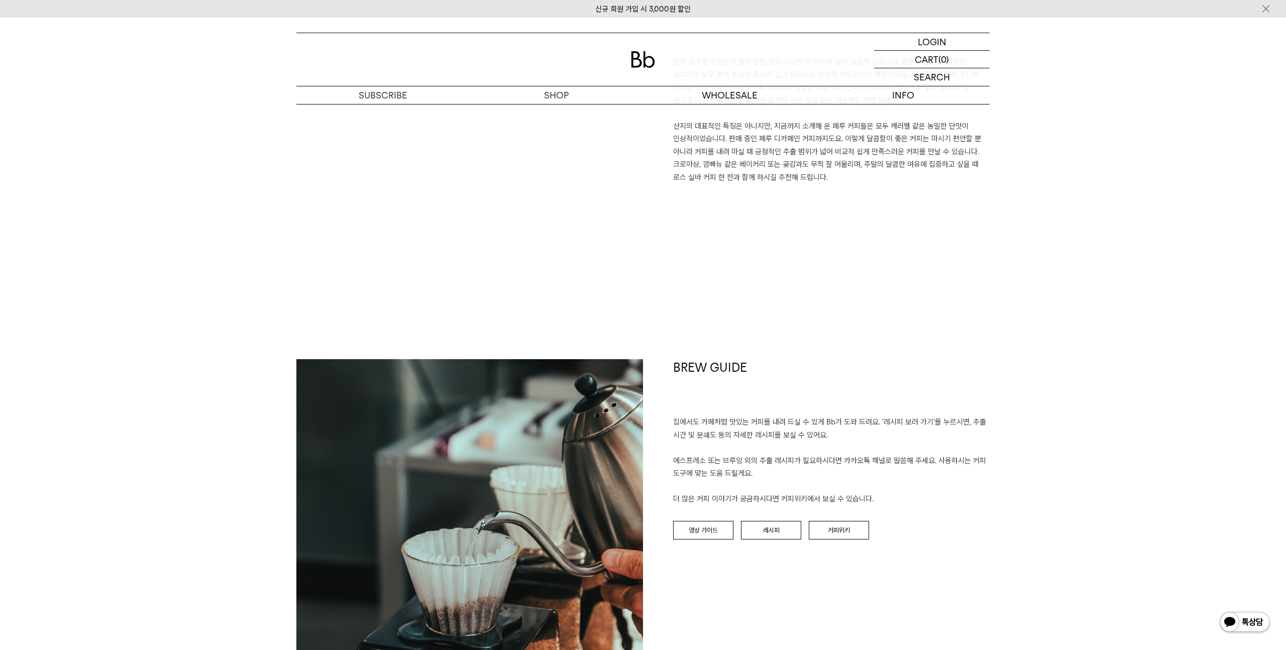
scroll to position [985, 0]
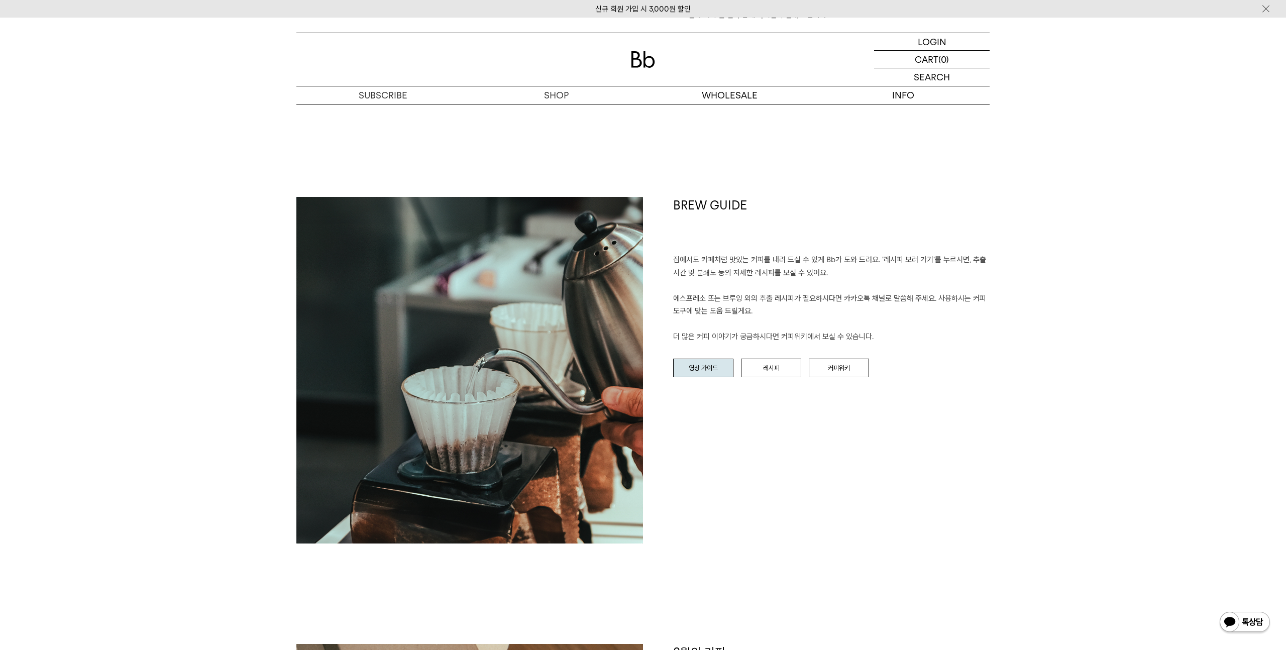
click at [722, 373] on link "영상 가이드" at bounding box center [703, 368] width 60 height 19
click at [777, 376] on link "레시피" at bounding box center [771, 368] width 60 height 19
click at [834, 374] on link "커피위키" at bounding box center [839, 368] width 60 height 19
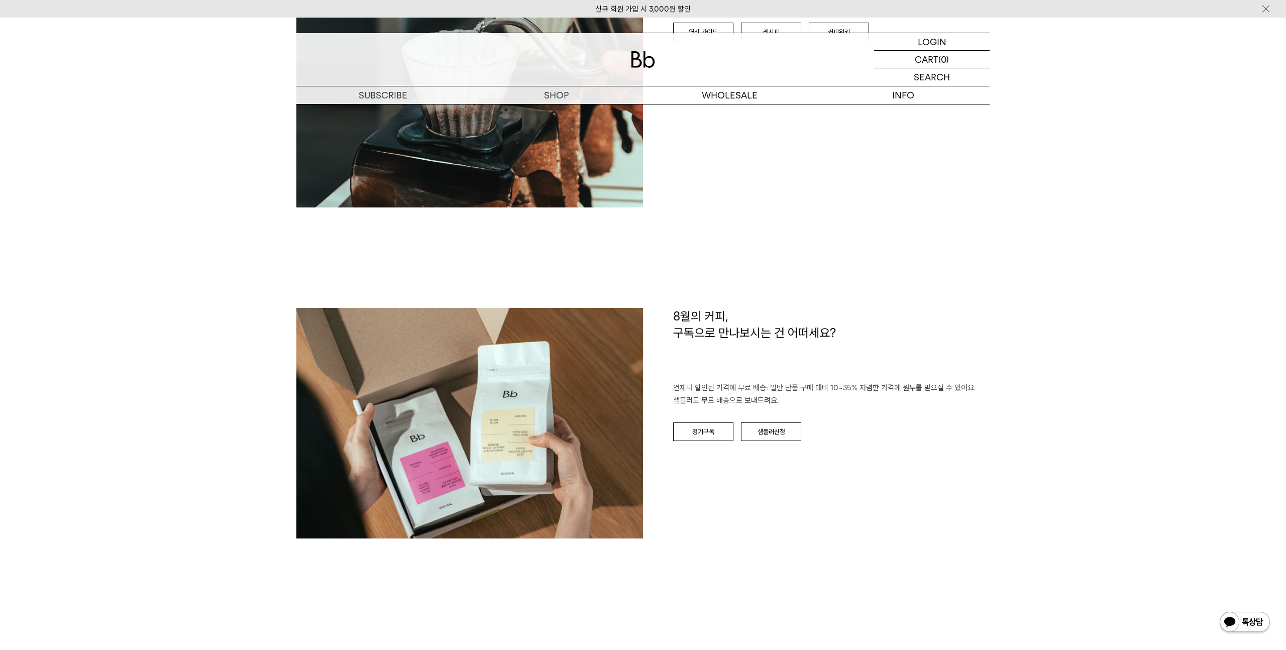
scroll to position [1320, 0]
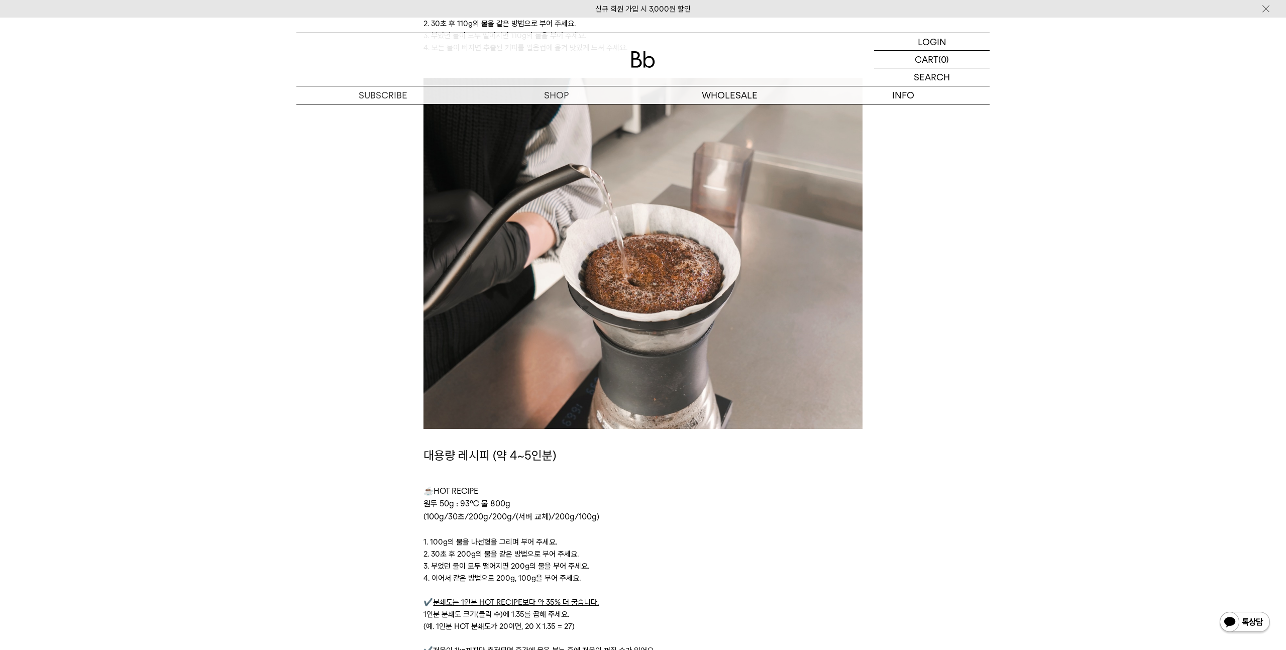
scroll to position [2843, 0]
